Goal: Book appointment/travel/reservation

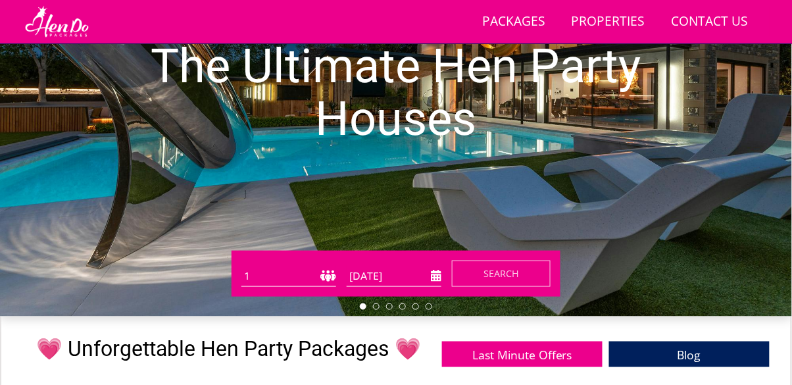
scroll to position [198, 0]
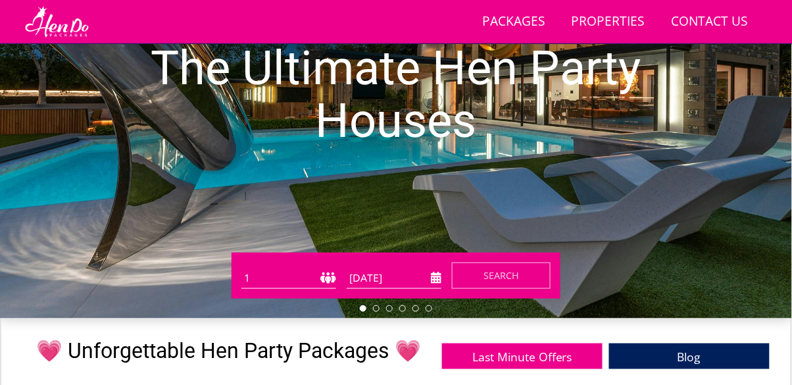
click at [269, 274] on select "1 2 3 4 5 6 7 8 9 10 11 12 13 14 15 16 17 18 19 20 21 22 23 24 25 26 27 28 29 3…" at bounding box center [288, 278] width 95 height 22
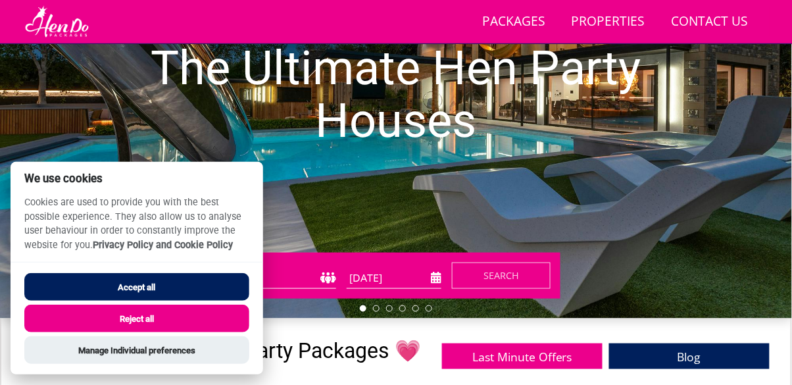
click at [110, 285] on button "Accept all" at bounding box center [136, 287] width 225 height 28
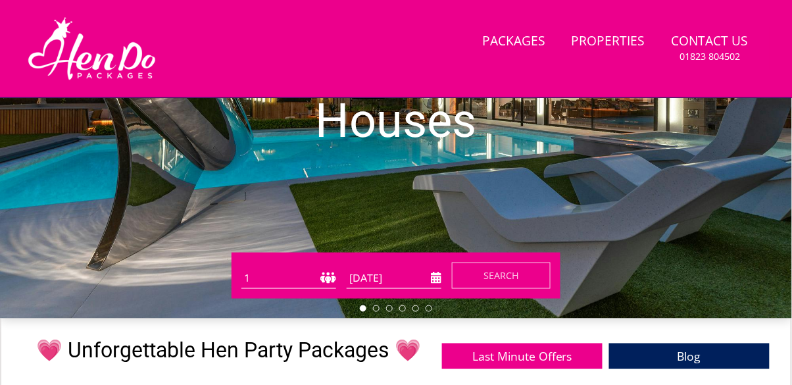
scroll to position [252, 0]
select select "12"
click at [358, 283] on input "[DATE]" at bounding box center [394, 278] width 95 height 22
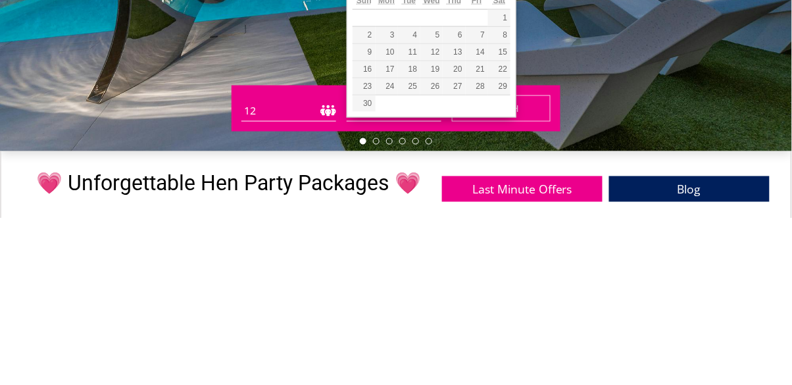
click at [510, 307] on div "The Ultimate Hen Party Houses" at bounding box center [396, 96] width 792 height 443
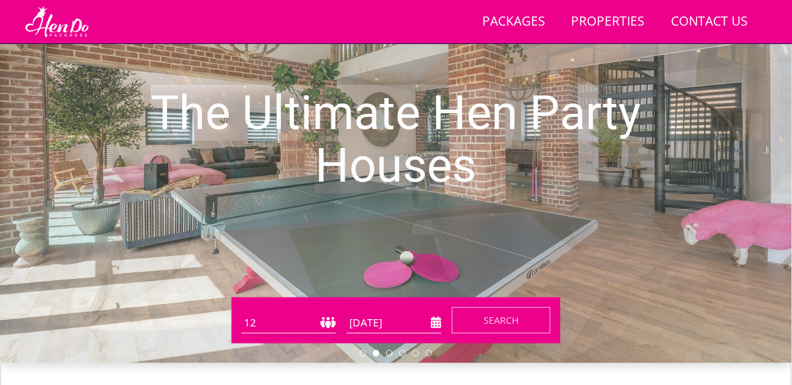
click at [431, 316] on input "[DATE]" at bounding box center [394, 323] width 95 height 22
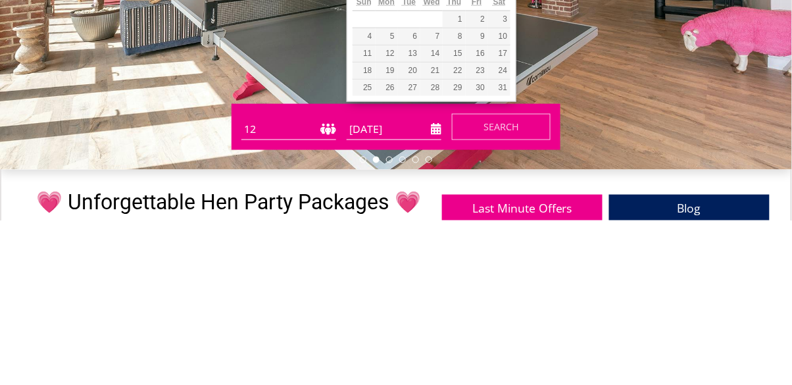
scroll to position [182, 0]
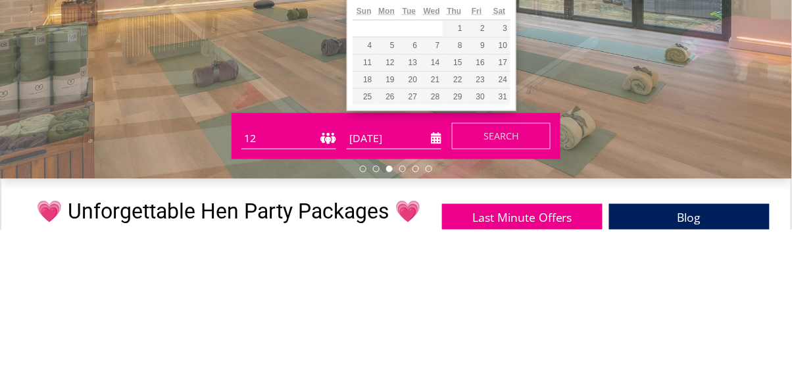
type input "[DATE]"
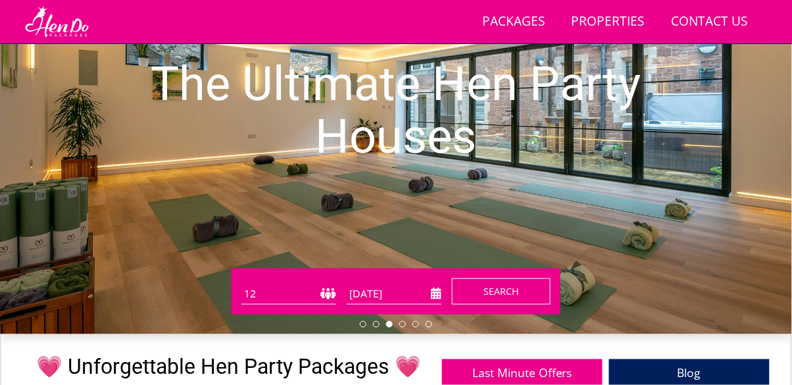
click at [492, 291] on span "Search" at bounding box center [501, 291] width 36 height 12
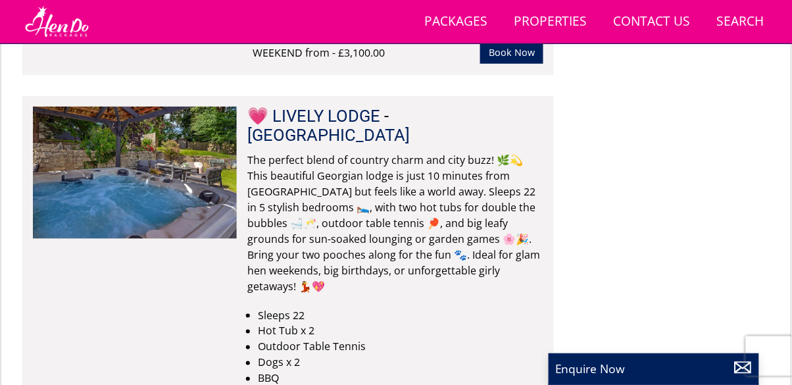
scroll to position [10332, 0]
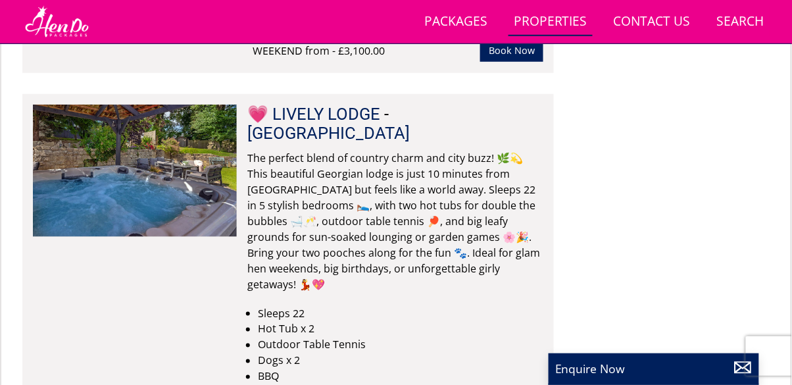
click at [537, 26] on link "Properties" at bounding box center [550, 22] width 84 height 30
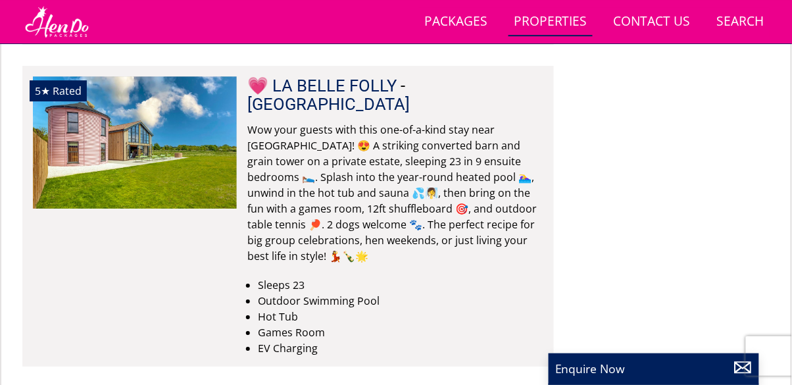
scroll to position [7616, 0]
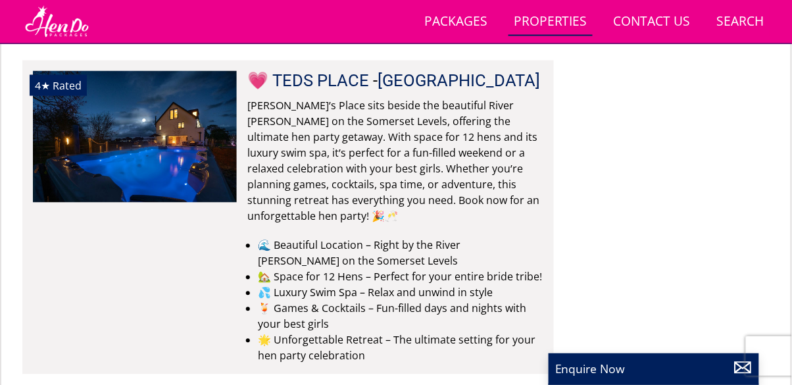
scroll to position [11777, 0]
